Goal: Task Accomplishment & Management: Use online tool/utility

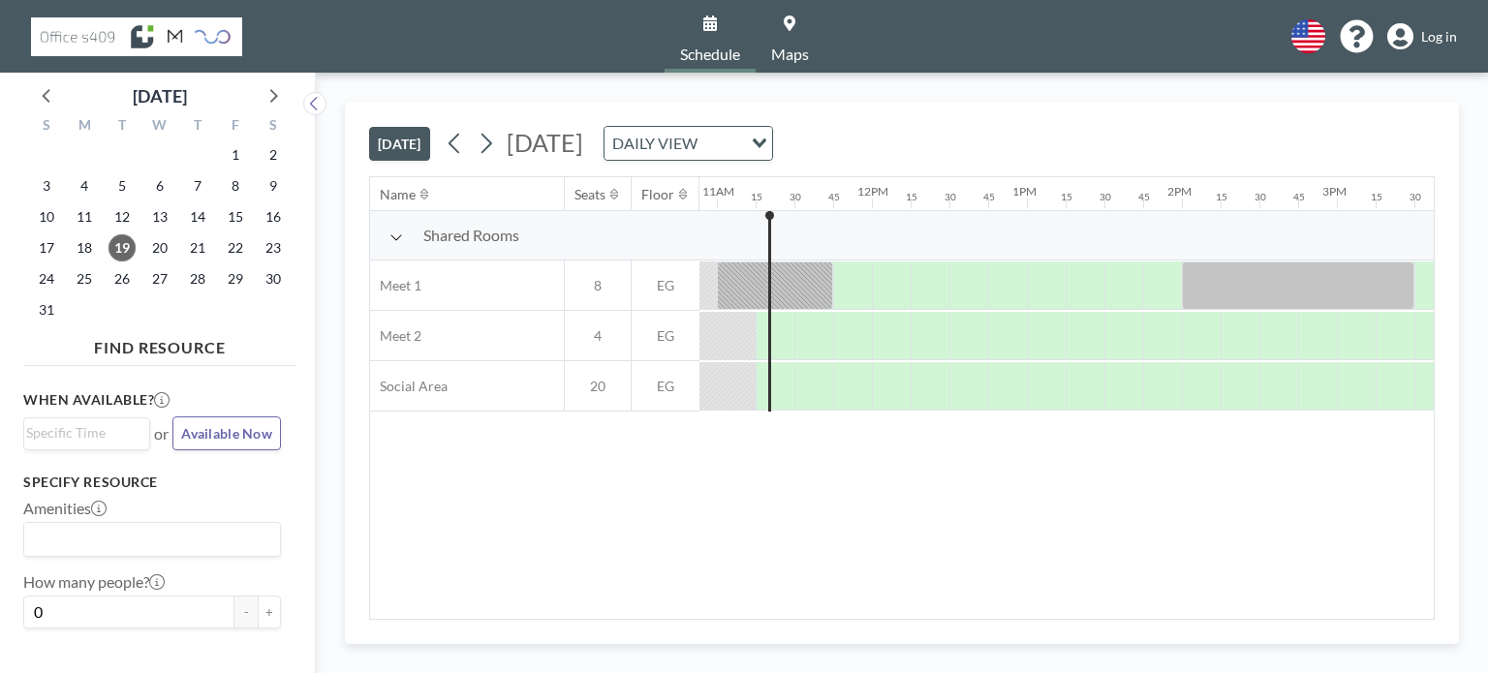
scroll to position [0, 1705]
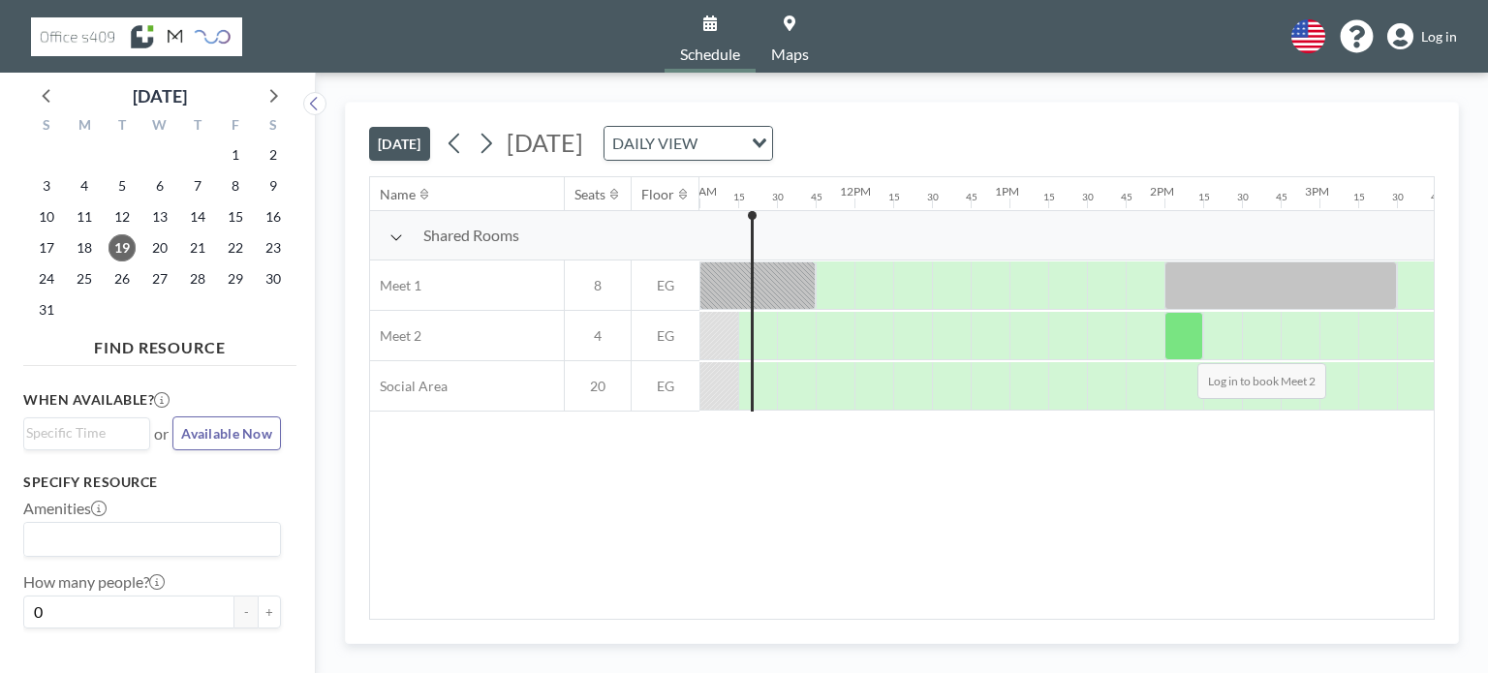
click at [1182, 348] on div at bounding box center [1184, 336] width 39 height 48
click at [1192, 347] on div at bounding box center [1184, 336] width 39 height 48
click at [1449, 39] on span "Log in" at bounding box center [1439, 36] width 36 height 17
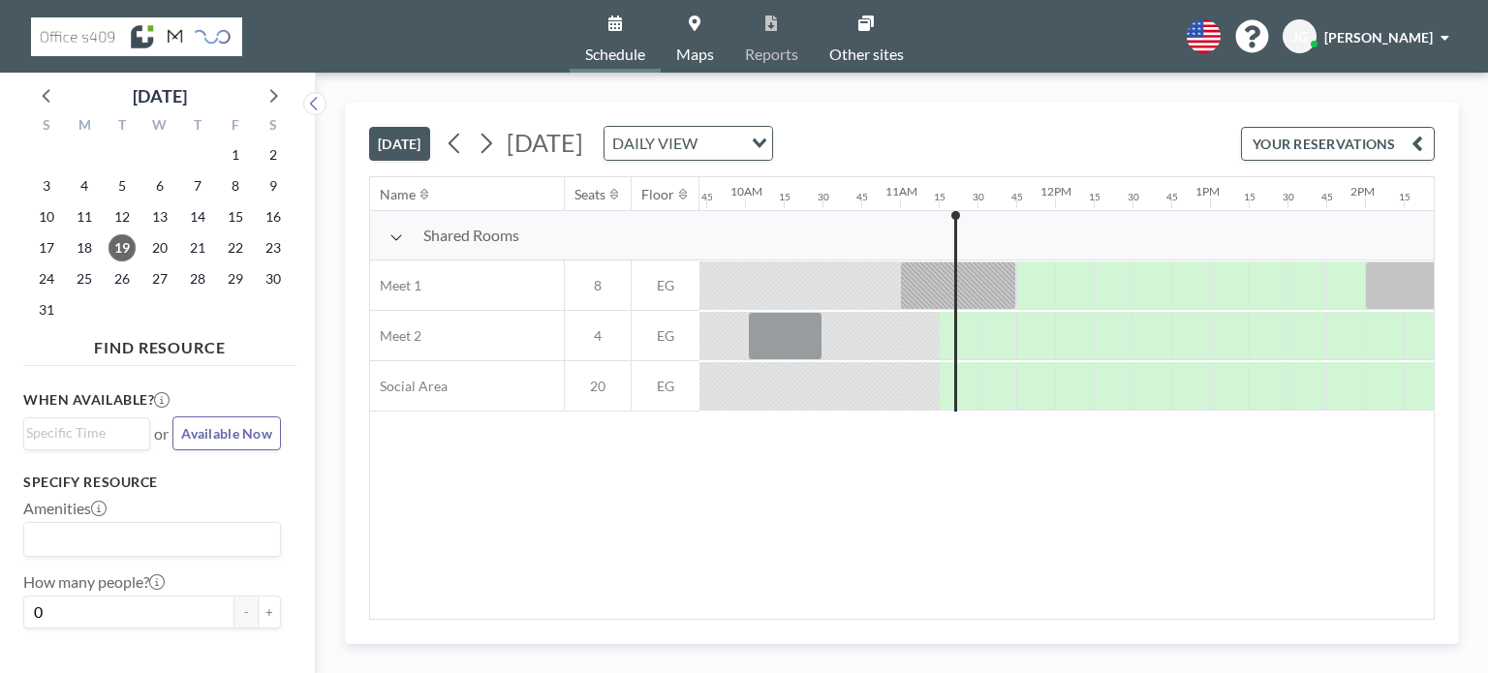
scroll to position [0, 1705]
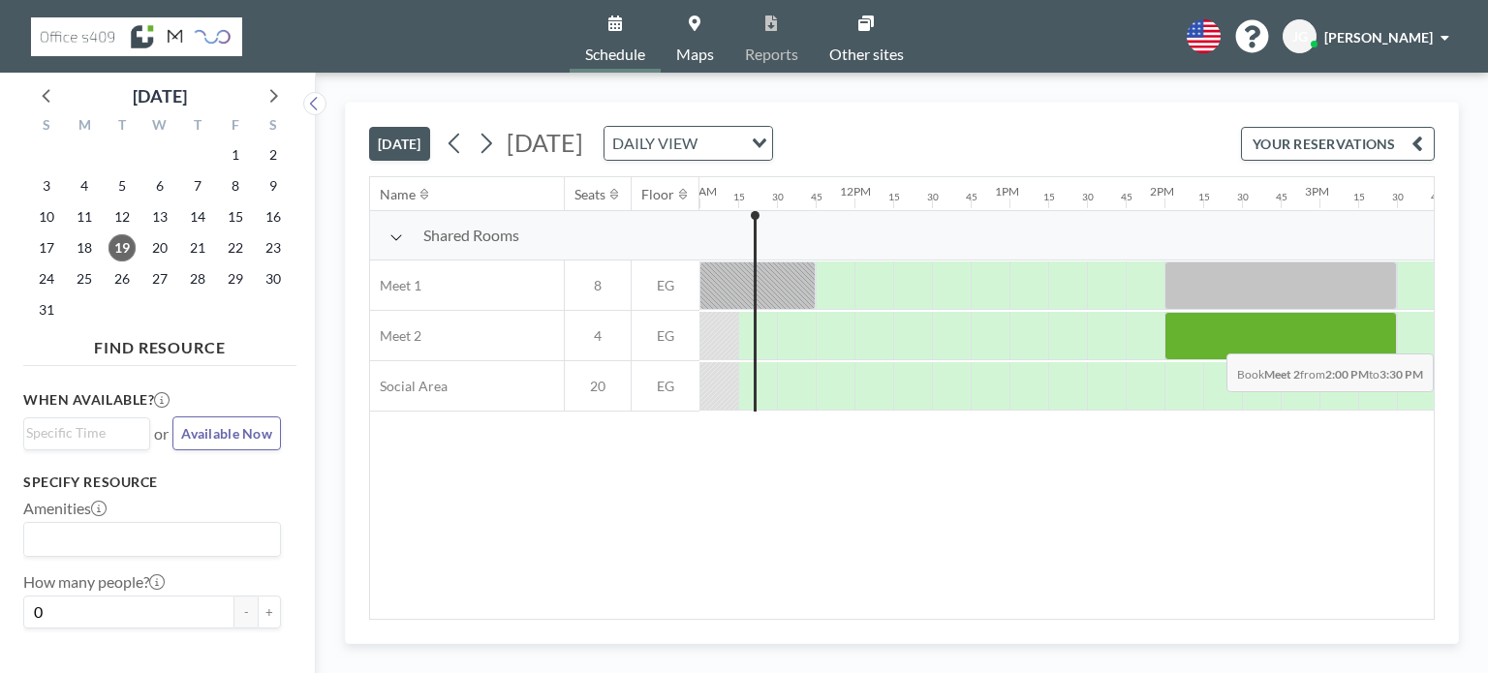
drag, startPoint x: 1188, startPoint y: 340, endPoint x: 1374, endPoint y: 338, distance: 186.0
click at [1374, 338] on div at bounding box center [1281, 336] width 233 height 48
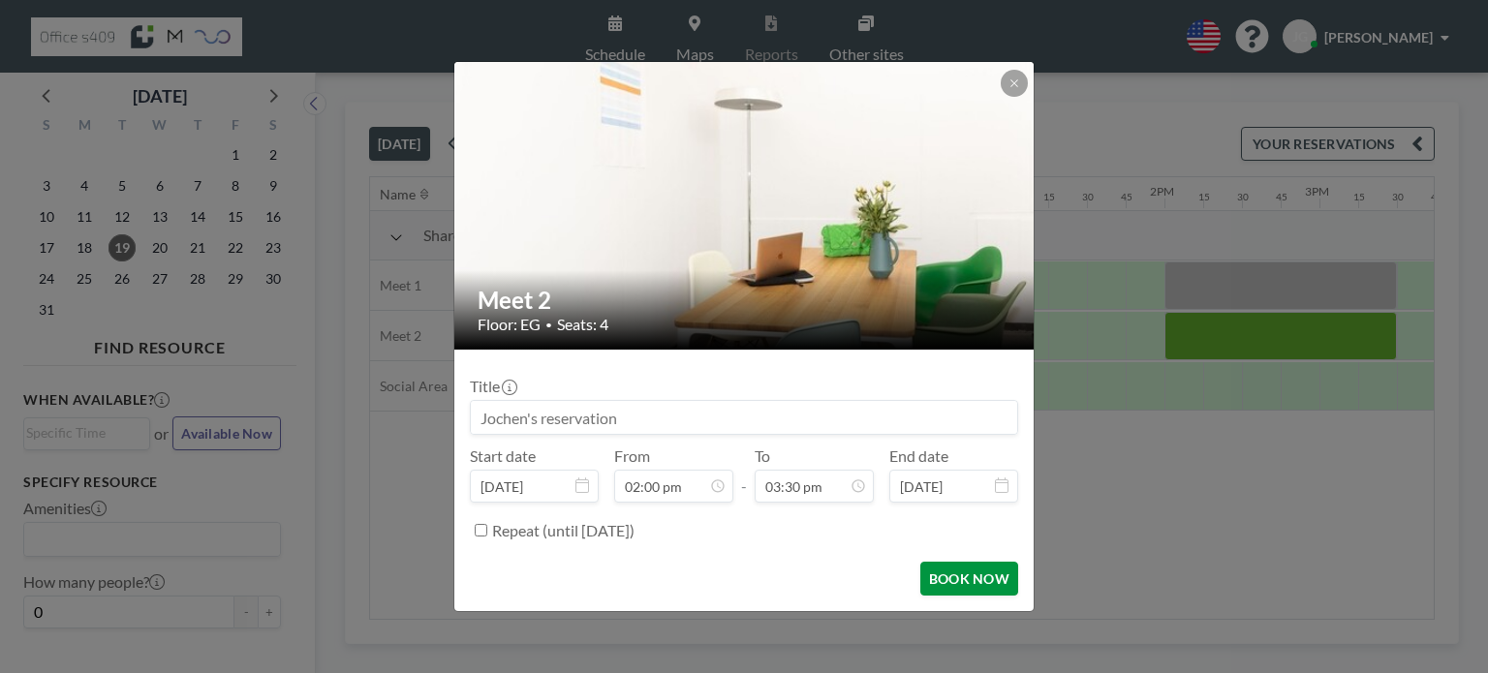
click at [974, 575] on button "BOOK NOW" at bounding box center [969, 579] width 98 height 34
